Goal: Download file/media

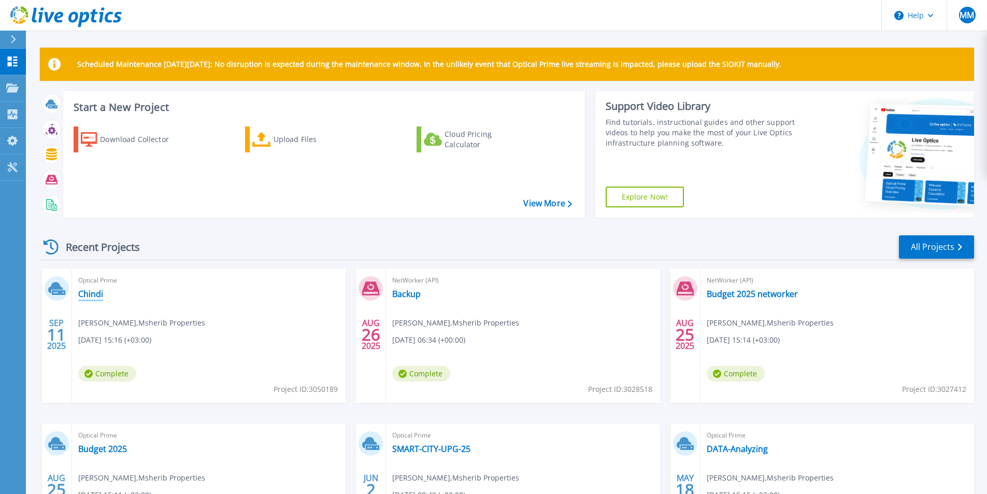
click at [93, 295] on link "Chindi" at bounding box center [90, 293] width 25 height 10
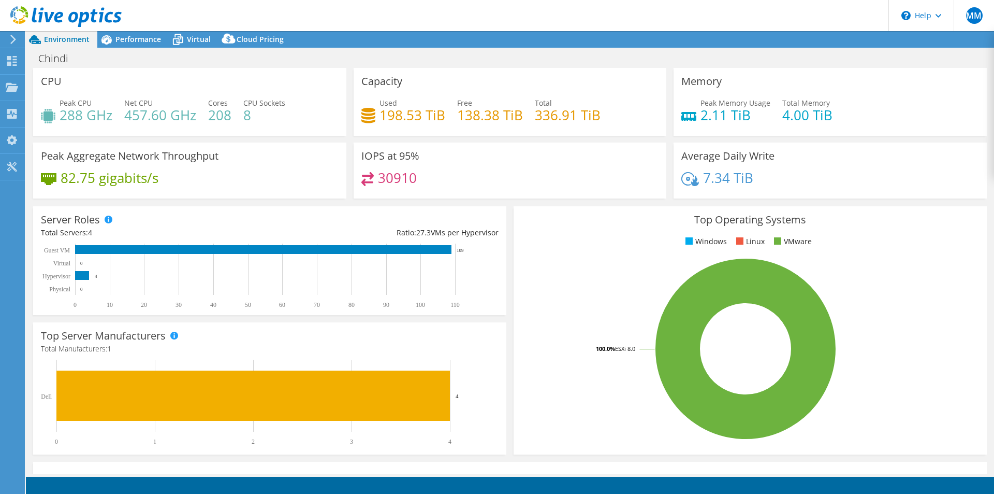
select select "USD"
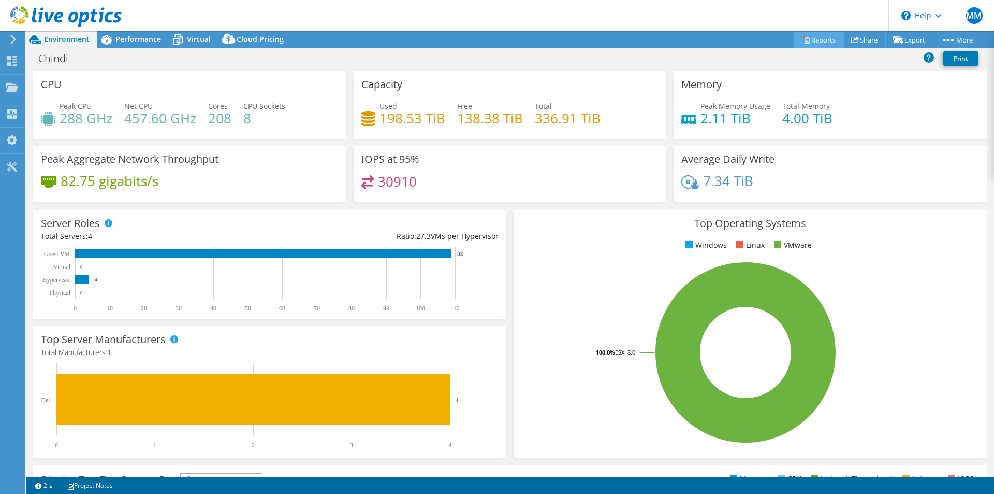
click at [814, 37] on link "Reports" at bounding box center [820, 40] width 50 height 16
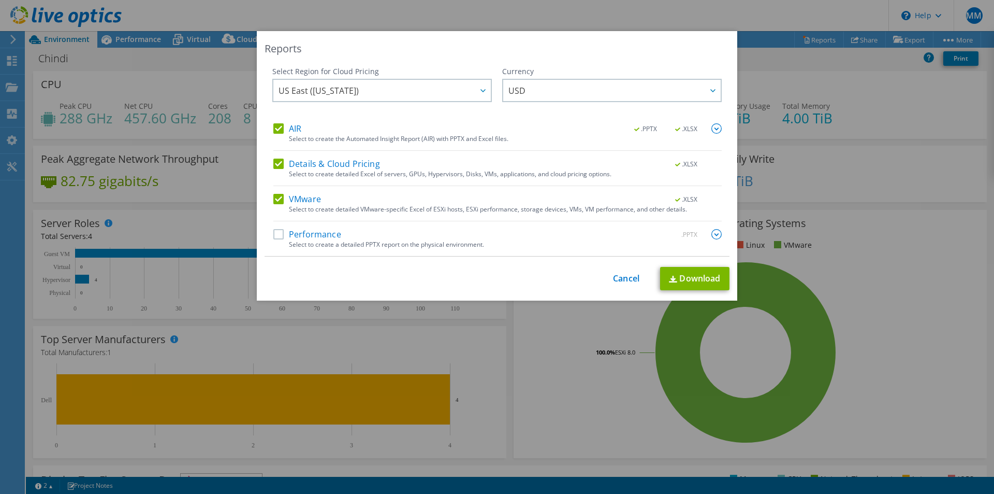
click at [276, 231] on label "Performance" at bounding box center [307, 234] width 68 height 10
click at [0, 0] on input "Performance" at bounding box center [0, 0] width 0 height 0
click at [714, 91] on div at bounding box center [712, 90] width 17 height 21
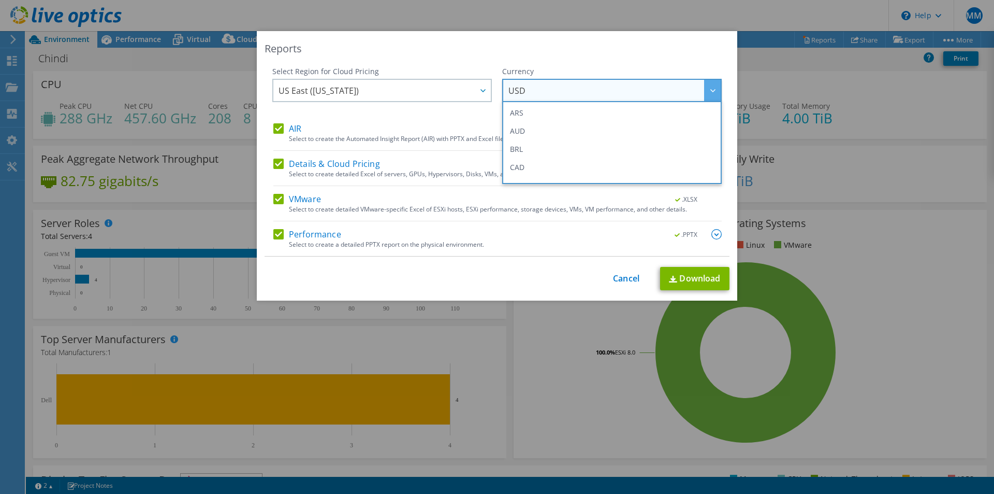
click at [714, 89] on div at bounding box center [712, 90] width 17 height 21
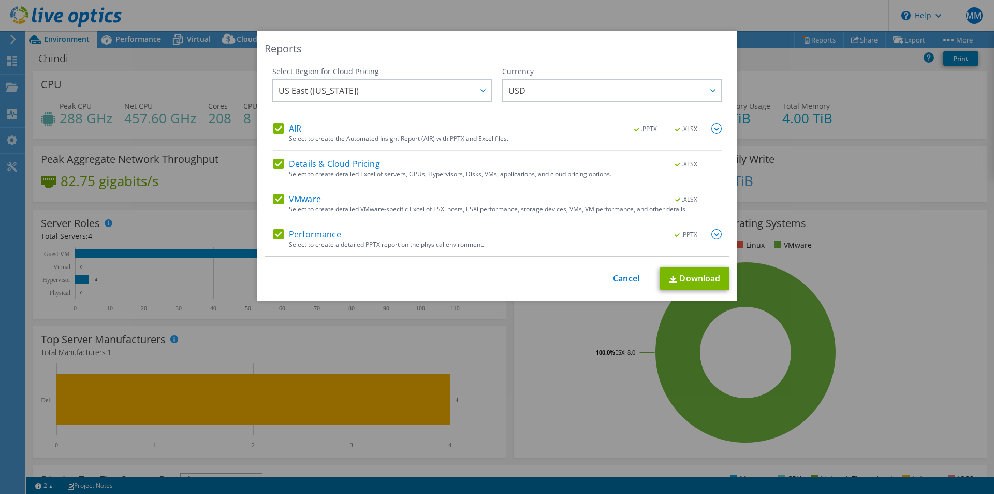
click at [687, 41] on div "Reports Select Region for Cloud Pricing Asia Pacific ([GEOGRAPHIC_DATA]) [GEOGR…" at bounding box center [497, 165] width 481 height 269
click at [683, 276] on link "Download" at bounding box center [694, 278] width 69 height 23
click at [672, 53] on div "Reports" at bounding box center [497, 48] width 465 height 15
